Goal: Information Seeking & Learning: Learn about a topic

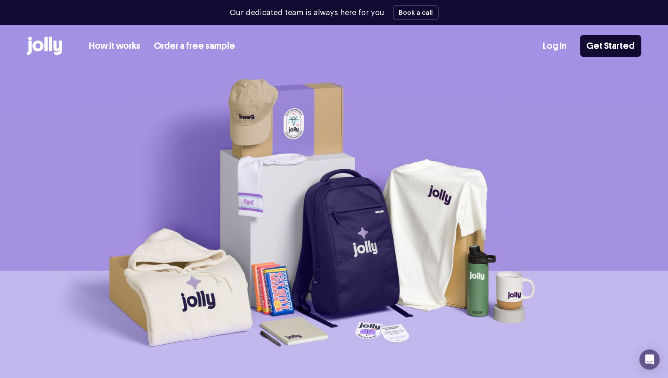
click at [46, 46] on icon at bounding box center [45, 44] width 3 height 14
click at [119, 48] on link "How it works" at bounding box center [114, 46] width 51 height 14
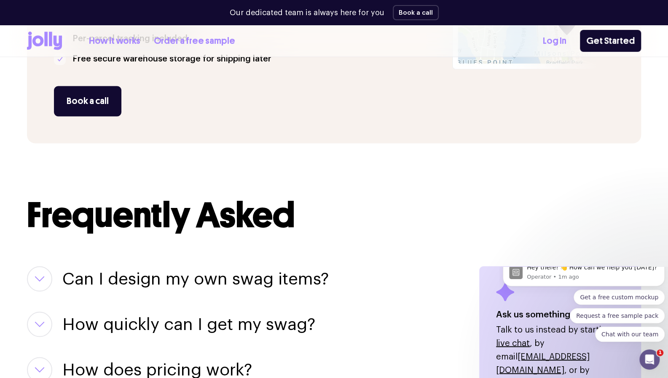
scroll to position [901, 0]
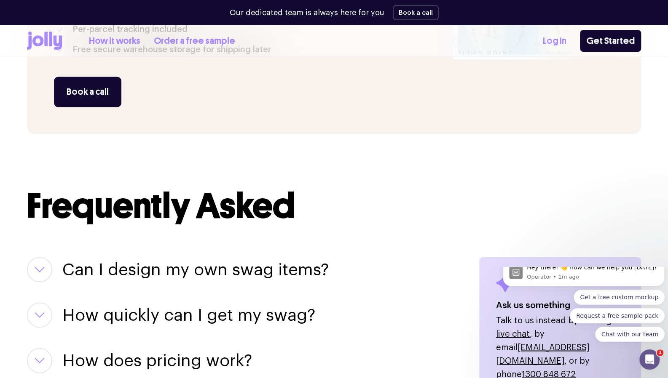
click at [46, 257] on button "button" at bounding box center [39, 269] width 25 height 25
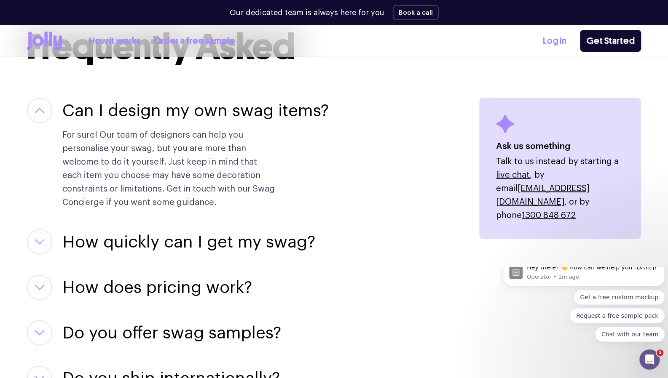
scroll to position [1072, 0]
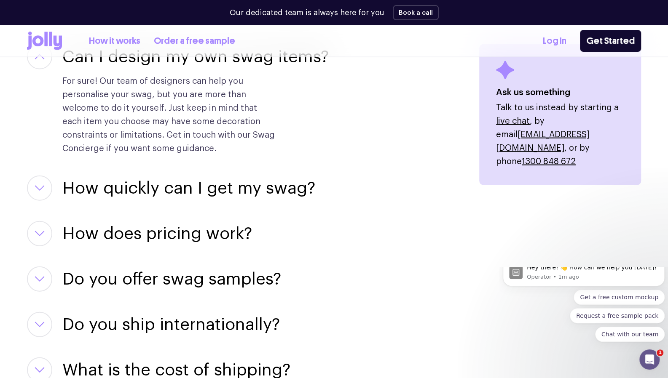
click at [199, 221] on h3 "How does pricing work?" at bounding box center [157, 233] width 190 height 25
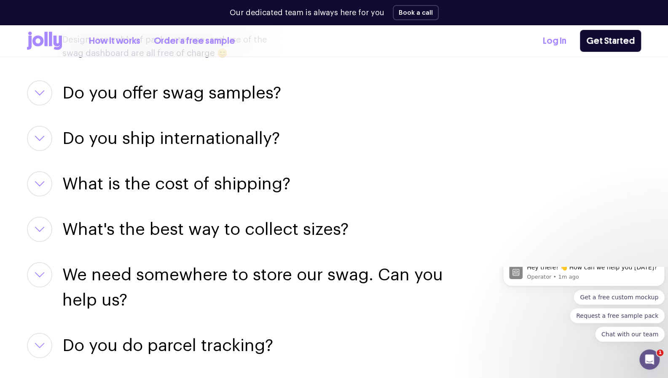
scroll to position [1382, 0]
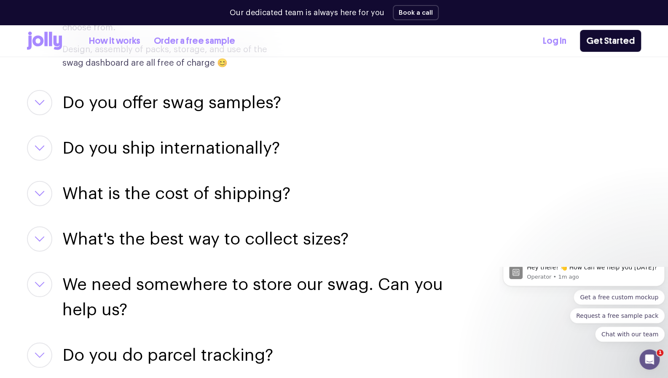
click at [194, 235] on h3 "What's the best way to collect sizes?" at bounding box center [205, 239] width 286 height 25
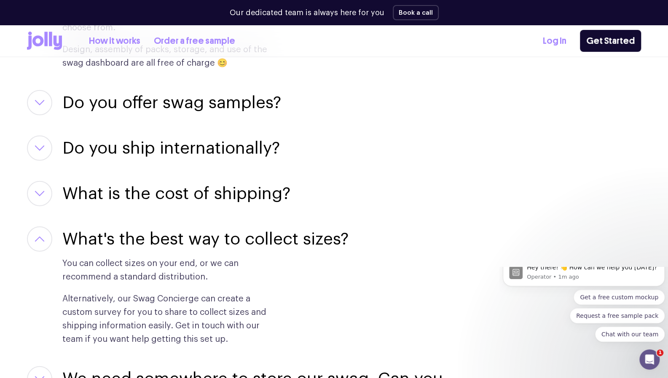
scroll to position [1474, 0]
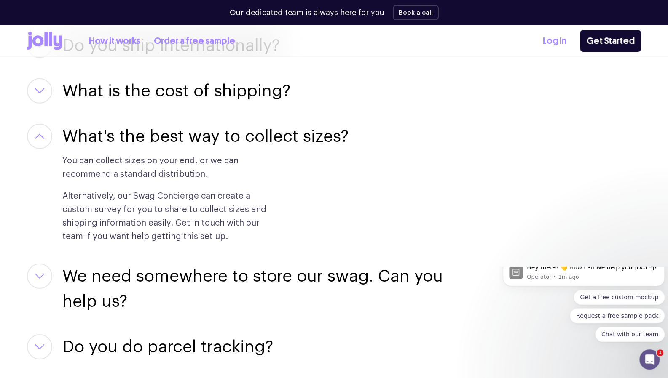
click at [194, 290] on h3 "We need somewhere to store our swag. Can you help us?" at bounding box center [260, 289] width 396 height 51
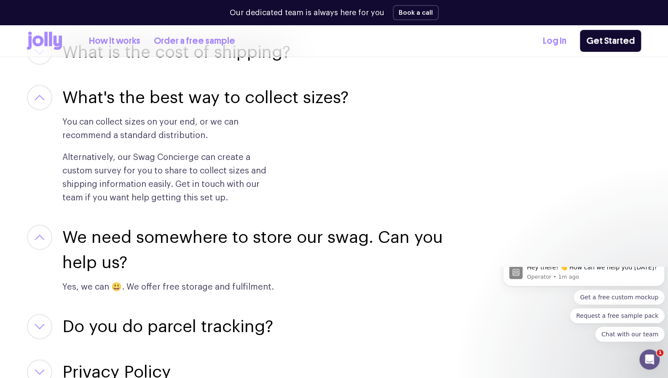
click at [196, 314] on h3 "Do you do parcel tracking?" at bounding box center [167, 326] width 211 height 25
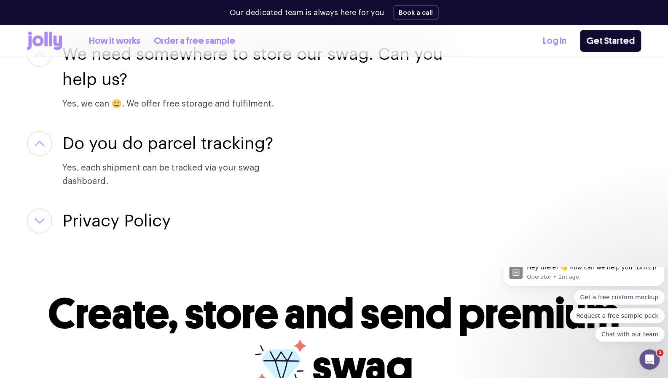
scroll to position [1702, 0]
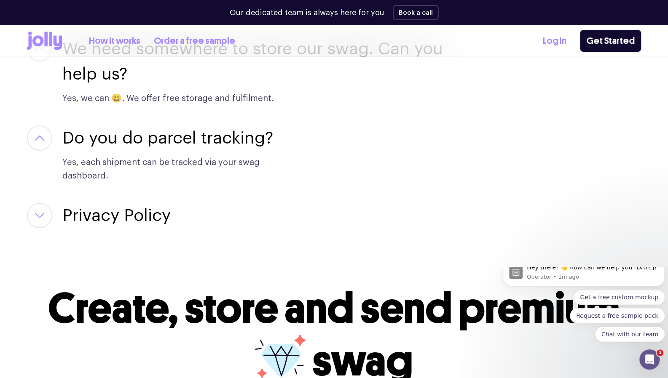
click at [121, 204] on h3 "Privacy Policy" at bounding box center [116, 215] width 108 height 25
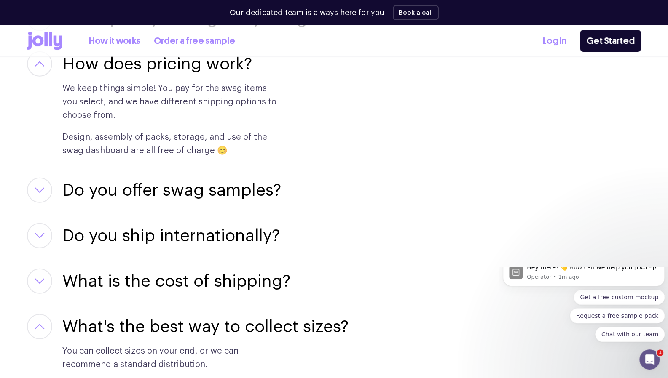
scroll to position [1198, 0]
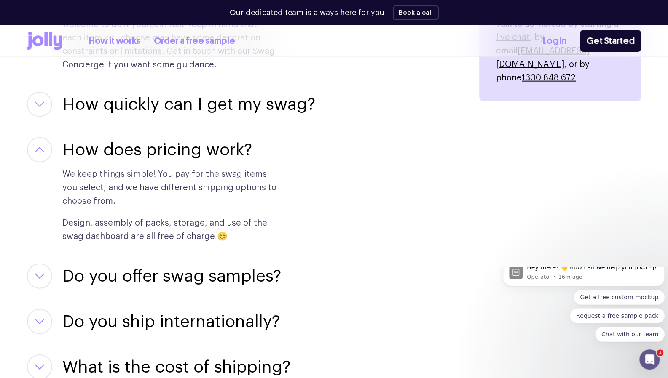
click at [40, 320] on icon "button" at bounding box center [39, 322] width 8 height 4
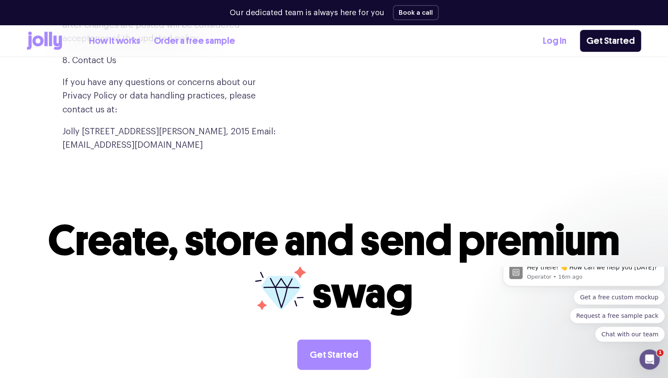
scroll to position [3113, 0]
